Goal: Information Seeking & Learning: Learn about a topic

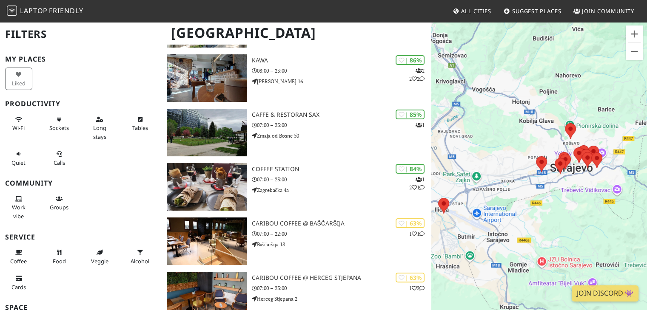
scroll to position [128, 0]
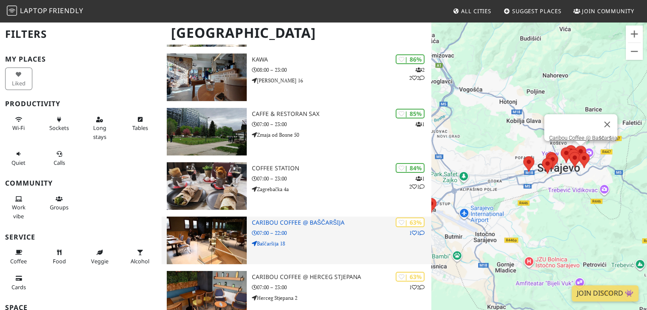
click at [250, 227] on div at bounding box center [207, 241] width 90 height 48
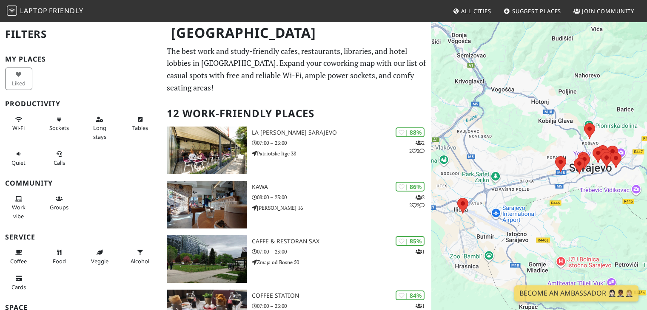
scroll to position [128, 0]
